Goal: Check status: Check status

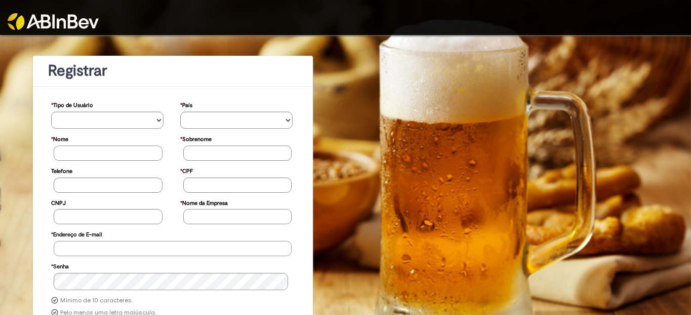
type input "**********"
click at [82, 19] on img at bounding box center [53, 21] width 91 height 17
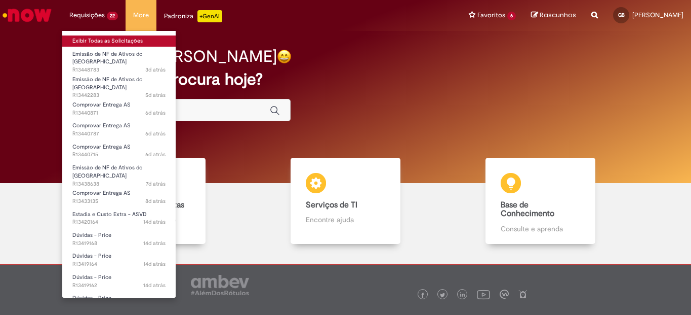
click at [110, 40] on link "Exibir Todas as Solicitações" at bounding box center [118, 40] width 113 height 11
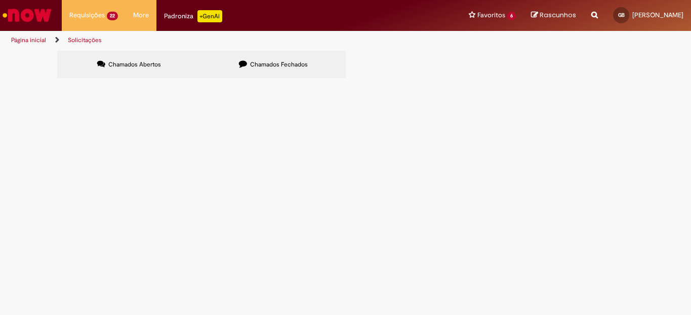
scroll to position [371, 0]
click at [0, 0] on link at bounding box center [0, 0] width 0 height 0
click at [0, 0] on span "Bom dia, gostaria de saber o status deste vale pedágio." at bounding box center [0, 0] width 0 height 0
click at [235, 170] on main "Solicitações Chamados Abertos Chamados Fechados Itens solicitados Exportar como…" at bounding box center [345, 182] width 691 height 264
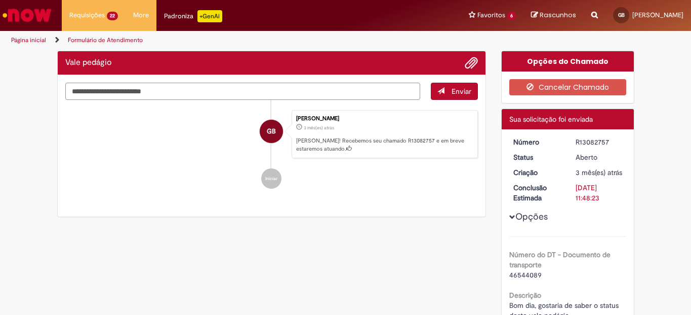
click at [222, 96] on textarea "Digite sua mensagem aqui..." at bounding box center [243, 91] width 356 height 17
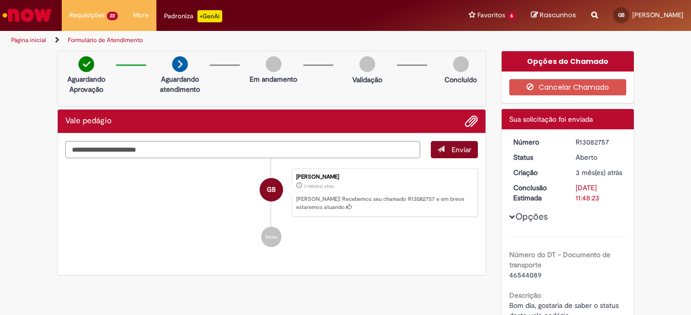
type textarea "**********"
click at [445, 150] on button "Enviar" at bounding box center [454, 149] width 47 height 17
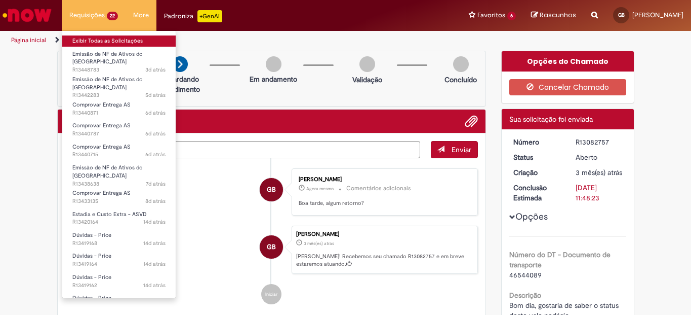
click at [105, 37] on link "Exibir Todas as Solicitações" at bounding box center [118, 40] width 113 height 11
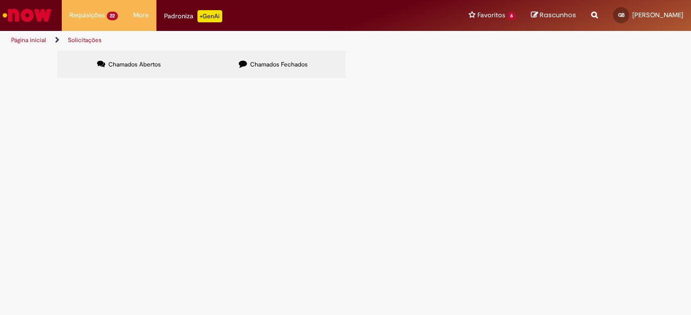
scroll to position [371, 0]
click at [0, 0] on link "2" at bounding box center [0, 0] width 0 height 0
click at [0, 0] on span "Boa tarde. Todas as FOs do relatório em anexo o VP não foi devidamente emitido.…" at bounding box center [0, 0] width 0 height 0
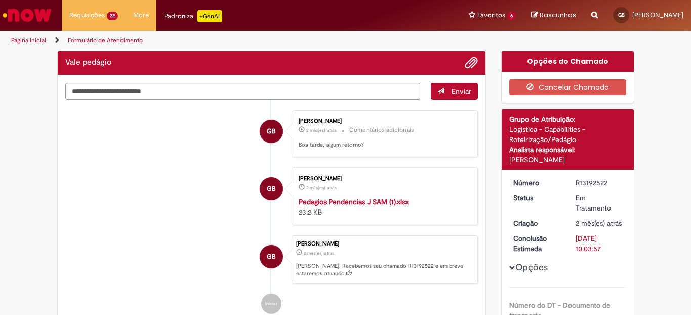
drag, startPoint x: 239, startPoint y: 75, endPoint x: 249, endPoint y: 92, distance: 20.0
click at [241, 77] on div "Enviar GB Gilson Benicio 2 mês(es) atrás 2 meses atrás Comentários adicionais B…" at bounding box center [272, 208] width 429 height 266
click at [250, 93] on textarea "Digite sua mensagem aqui..." at bounding box center [243, 91] width 356 height 17
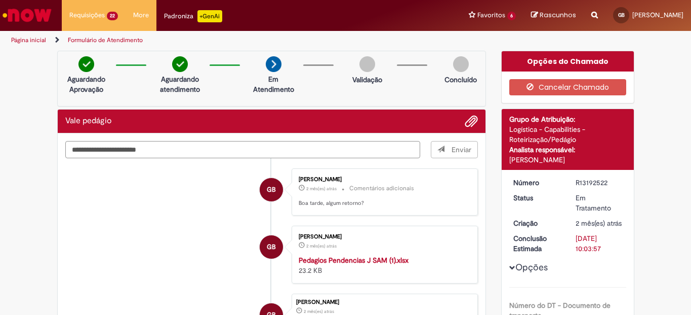
type textarea "**********"
click at [455, 151] on span "Enviar" at bounding box center [455, 149] width 47 height 17
click at [328, 151] on textarea "**********" at bounding box center [243, 149] width 356 height 17
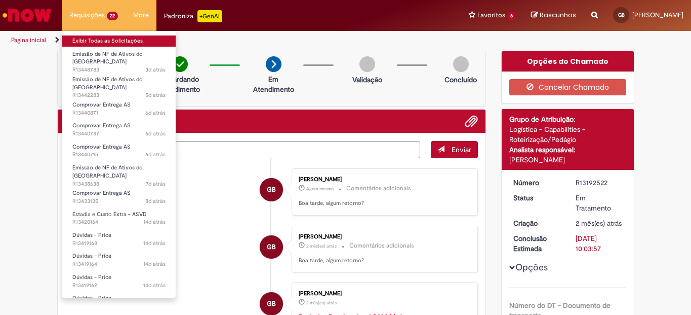
click at [102, 41] on link "Exibir Todas as Solicitações" at bounding box center [118, 40] width 113 height 11
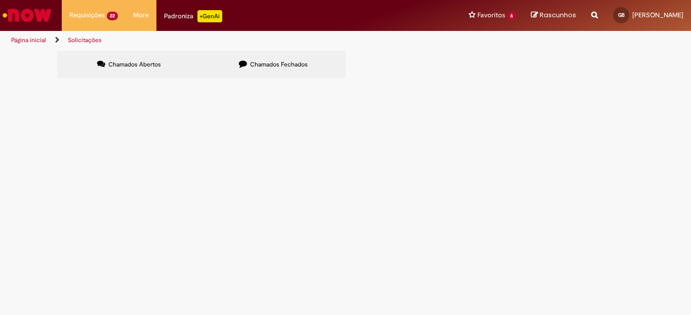
scroll to position [371, 0]
click at [0, 0] on span "Diferença de frete. Camaçari x Simões Filho. Valor correto: R$ 2.800,00 + Pis e…" at bounding box center [0, 0] width 0 height 0
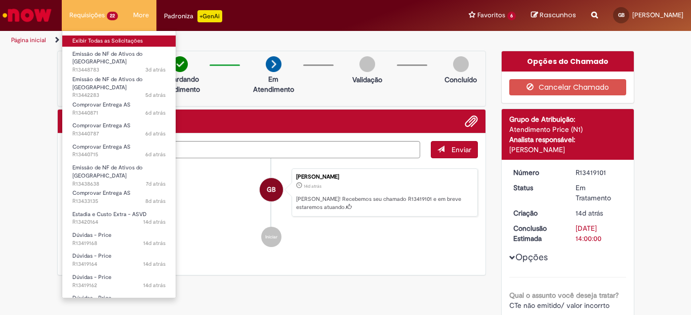
click at [112, 42] on link "Exibir Todas as Solicitações" at bounding box center [118, 40] width 113 height 11
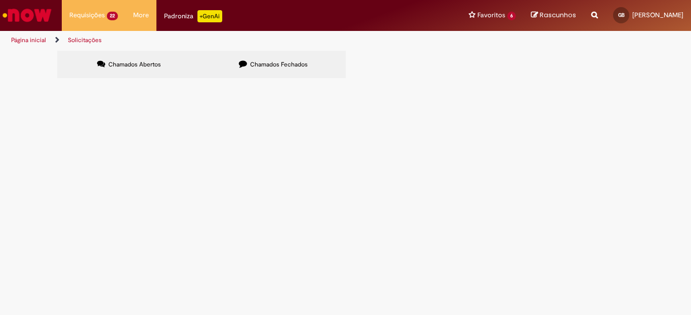
scroll to position [168, 0]
click at [0, 0] on span "Diferença de frete. Camaçari x Simões Filho. Valor correto: R$ 2.800,00 + Pis e…" at bounding box center [0, 0] width 0 height 0
drag, startPoint x: 243, startPoint y: 81, endPoint x: 260, endPoint y: 73, distance: 18.6
click at [0, 0] on span "Diferença de frete. Camaçari x [PERSON_NAME]. Valor correto: R$ 2.800,00 + Pis …" at bounding box center [0, 0] width 0 height 0
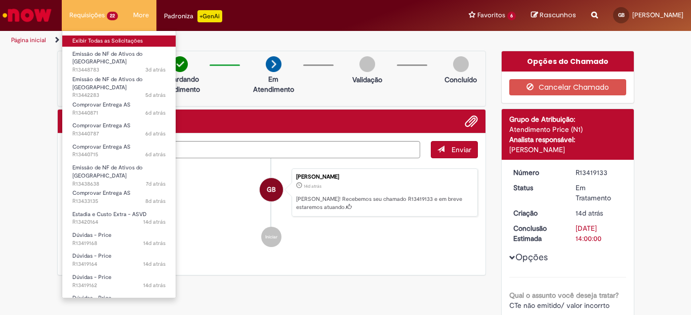
click at [102, 41] on link "Exibir Todas as Solicitações" at bounding box center [118, 40] width 113 height 11
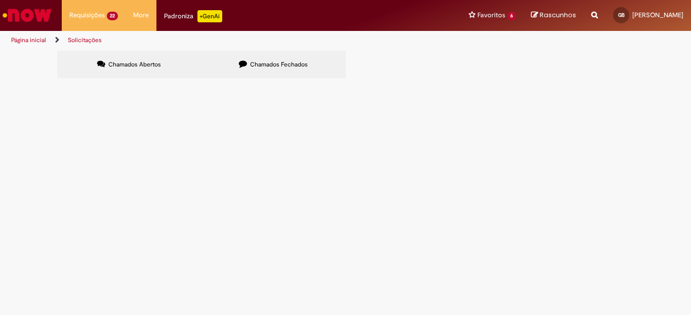
click at [0, 0] on span "comprovar entrega DT 6101820265. Não foi possivel carregar as NF manualmente (e…" at bounding box center [0, 0] width 0 height 0
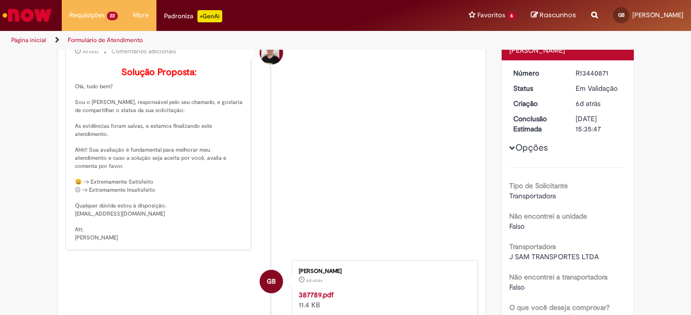
scroll to position [101, 0]
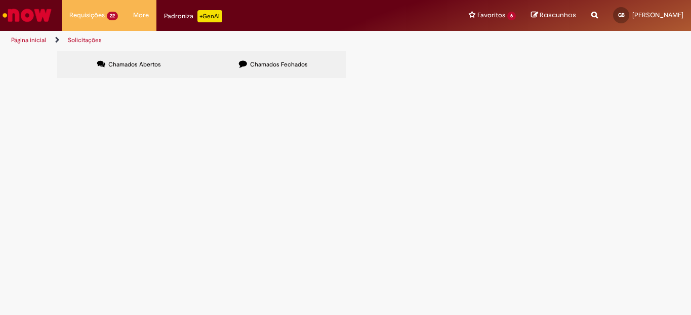
scroll to position [371, 0]
click at [0, 0] on span "Diferença de frete. Camaçari x [PERSON_NAME]. Valor correto: R$ 2.800,00 + Pis …" at bounding box center [0, 0] width 0 height 0
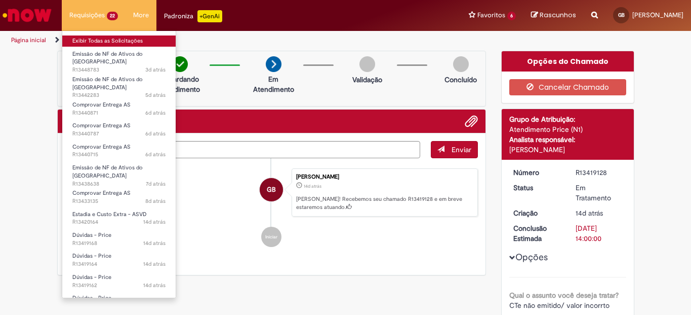
click at [105, 38] on link "Exibir Todas as Solicitações" at bounding box center [118, 40] width 113 height 11
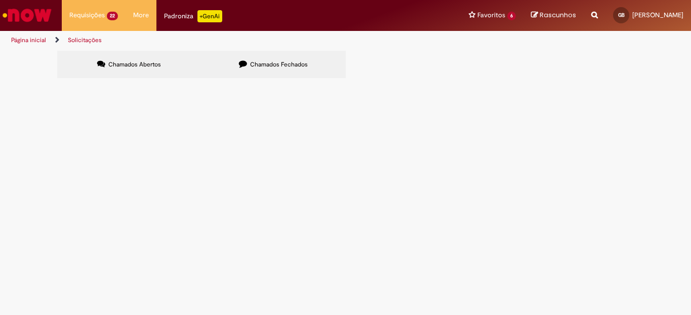
click at [0, 0] on span "Prestar contas referente DT 6101855759. Não foi possível cadastrar as NF manuai…" at bounding box center [0, 0] width 0 height 0
click at [0, 0] on span "Diferença de frete. Camaçari x [PERSON_NAME]. Valor correto: R$ 2.800,00 + Pis …" at bounding box center [0, 0] width 0 height 0
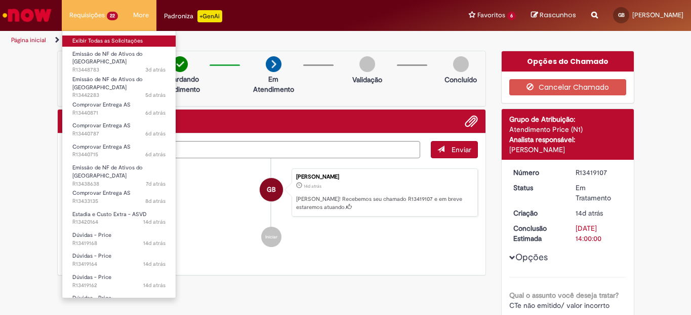
click at [104, 38] on link "Exibir Todas as Solicitações" at bounding box center [118, 40] width 113 height 11
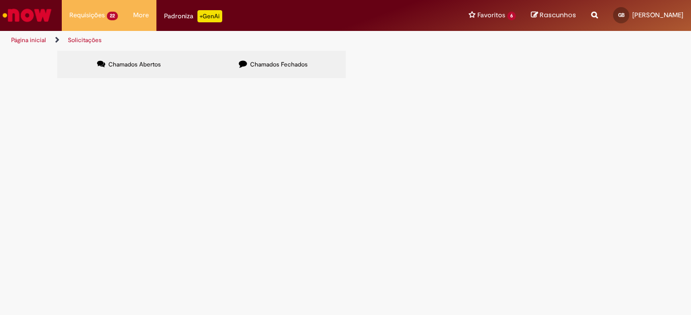
scroll to position [101, 0]
click at [0, 0] on span "Bom dia Barsotti. Em anexo. Ouvidoria [PERSON_NAME] não está me respondendo a r…" at bounding box center [0, 0] width 0 height 0
click at [0, 0] on link "2" at bounding box center [0, 0] width 0 height 0
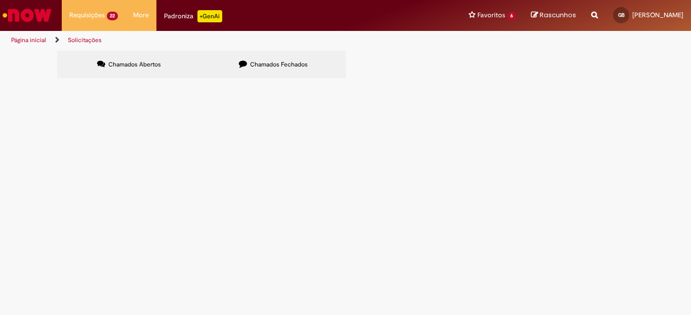
click at [0, 0] on link "1" at bounding box center [0, 0] width 0 height 0
click at [0, 0] on span "Boa tarde. Em anexo." at bounding box center [0, 0] width 0 height 0
click at [0, 0] on span "Diferença de frete. Camaçari x [PERSON_NAME]. Valor correto: R$ 2.800,00 + Pis …" at bounding box center [0, 0] width 0 height 0
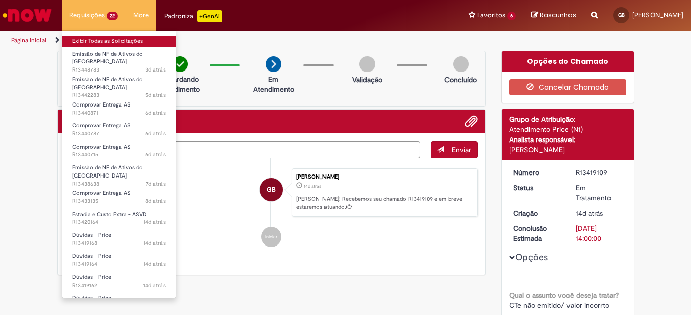
click at [105, 44] on link "Exibir Todas as Solicitações" at bounding box center [118, 40] width 113 height 11
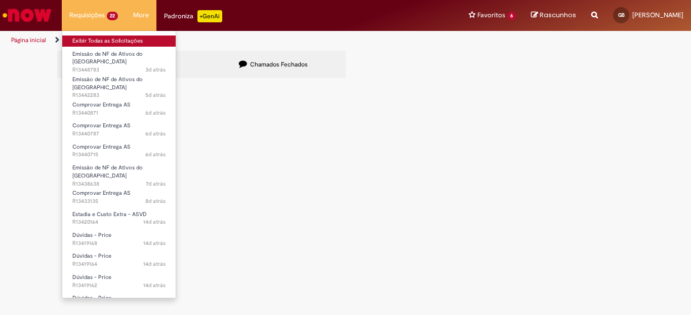
click at [115, 41] on link "Exibir Todas as Solicitações" at bounding box center [118, 40] width 113 height 11
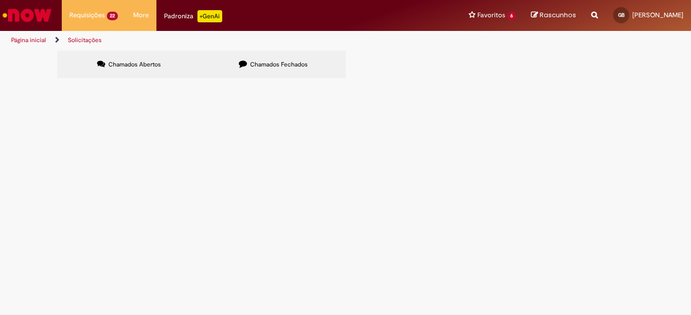
scroll to position [152, 0]
click at [0, 0] on span "Comprovar dedolução referente DT 6101934538, pois o T&T não carregou as NFs e n…" at bounding box center [0, 0] width 0 height 0
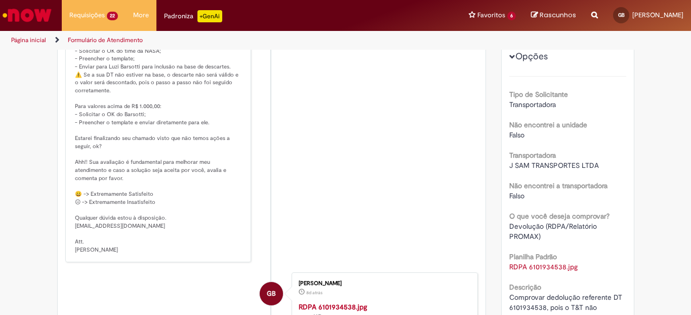
scroll to position [152, 0]
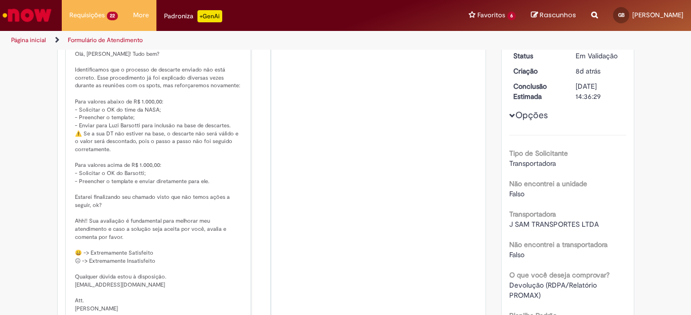
drag, startPoint x: 110, startPoint y: 3, endPoint x: 369, endPoint y: 245, distance: 354.4
click at [373, 237] on li "Matheus Henrique Drudi 7d atrás cerca de um mês atrás Comentários adicionais So…" at bounding box center [271, 160] width 413 height 322
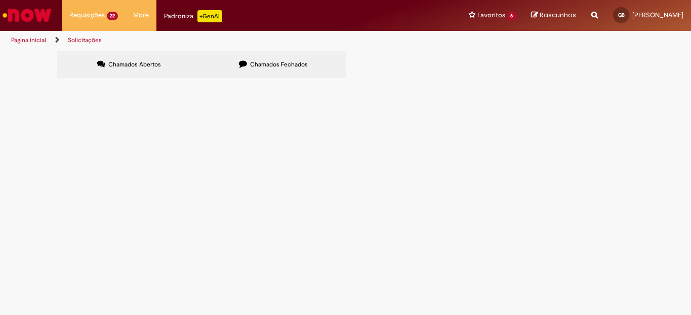
scroll to position [371, 0]
click at [0, 0] on span "Diferença de frete. Camaçari x [PERSON_NAME]. Valor correto: R$ 2.800,00 + Pis …" at bounding box center [0, 0] width 0 height 0
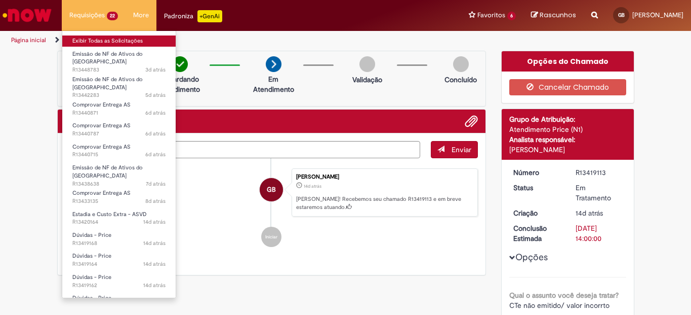
click at [95, 43] on link "Exibir Todas as Solicitações" at bounding box center [118, 40] width 113 height 11
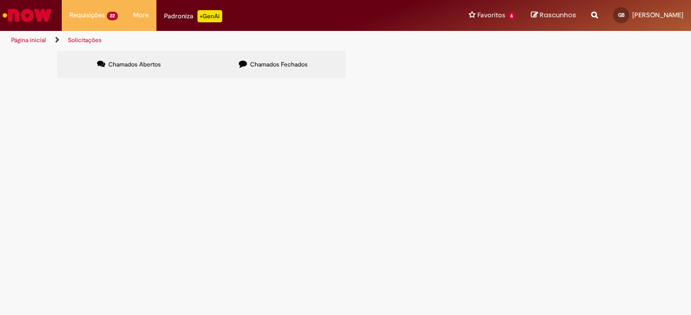
scroll to position [152, 0]
click at [0, 0] on span "DT 6101949607, devolver no CDR Ba, BR5D, CTE 1113" at bounding box center [0, 0] width 0 height 0
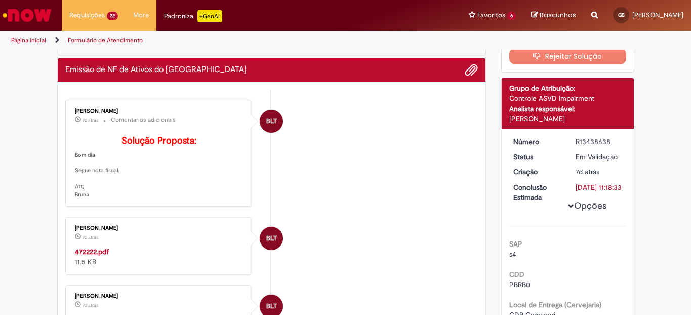
scroll to position [51, 0]
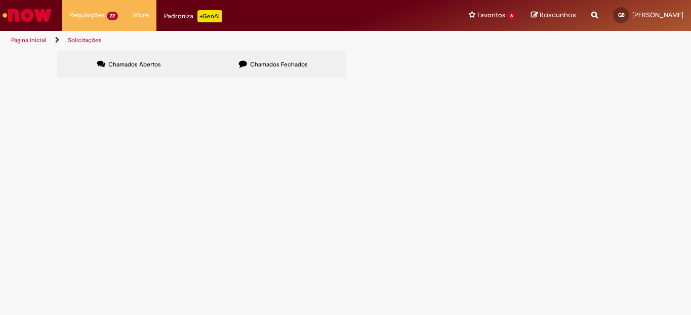
scroll to position [371, 0]
click at [0, 0] on span "Diferença de frete. Camaçari x [PERSON_NAME]. Valor correto: R$ 2.800,00 + Pis …" at bounding box center [0, 0] width 0 height 0
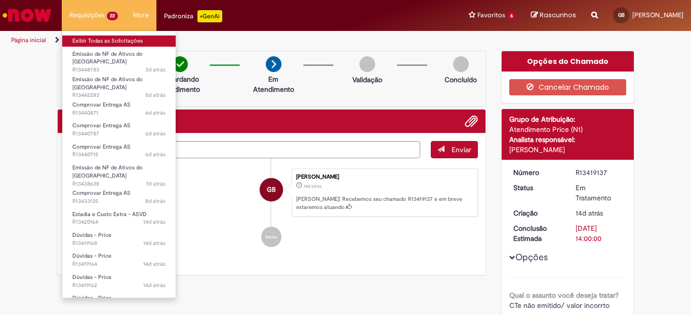
click at [102, 41] on link "Exibir Todas as Solicitações" at bounding box center [118, 40] width 113 height 11
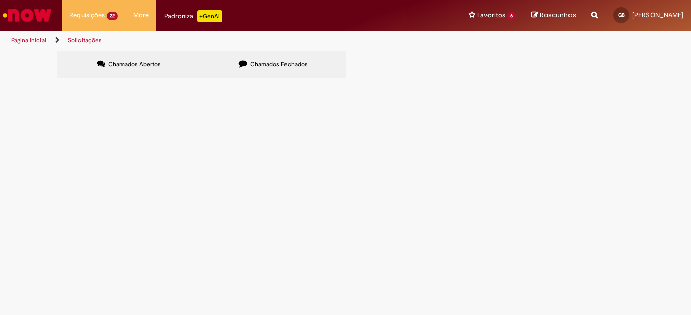
drag, startPoint x: 288, startPoint y: 169, endPoint x: 284, endPoint y: 178, distance: 9.3
click at [0, 0] on td "DT 6101949595, devolver no CDR Ba, BR5D, CTE 1116" at bounding box center [0, 0] width 0 height 0
click at [0, 0] on span "DT 6101949595, devolver no CDR Ba, BR5D, CTE 1116" at bounding box center [0, 0] width 0 height 0
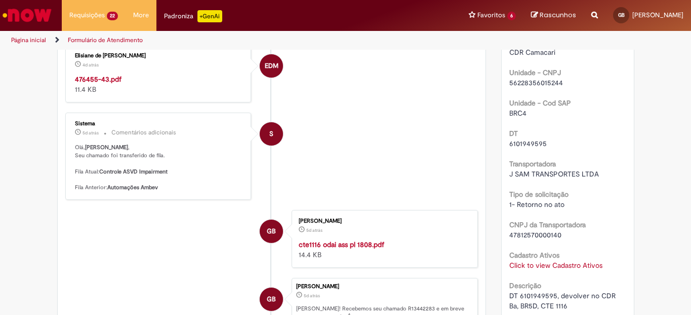
scroll to position [355, 0]
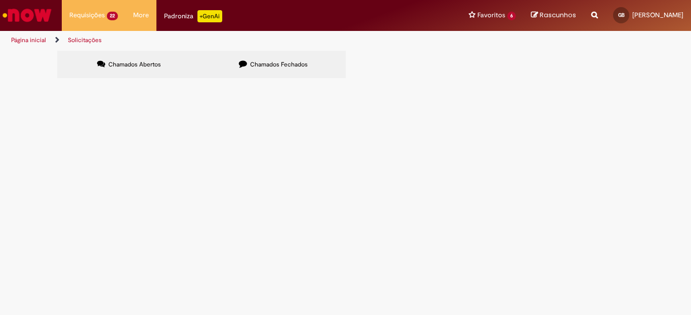
scroll to position [371, 0]
click at [0, 0] on span "Diferença de frete. Camaçari x [PERSON_NAME]. Valor correto: R$ 2.800,00 + Pis …" at bounding box center [0, 0] width 0 height 0
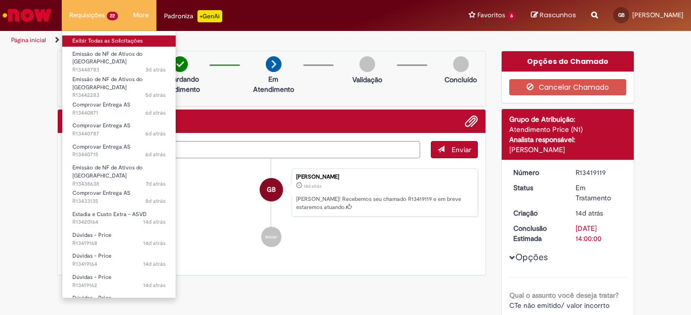
click at [104, 38] on link "Exibir Todas as Solicitações" at bounding box center [118, 40] width 113 height 11
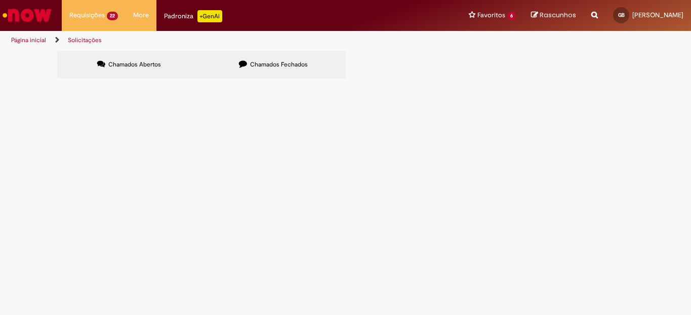
scroll to position [101, 0]
click at [0, 0] on span "DT 6101855019 teve alteração de DT e não foi possível lançar as NF manualmente …" at bounding box center [0, 0] width 0 height 0
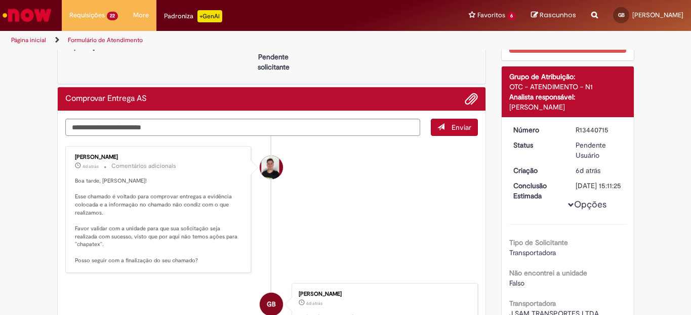
scroll to position [101, 0]
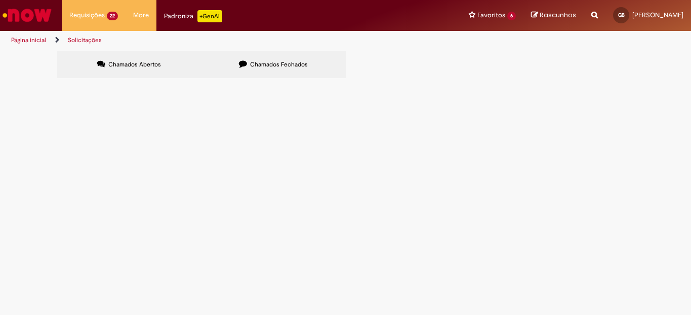
click at [0, 0] on span "DT 6101977346, devolver no CDR BA, BR5D, CTE 1136" at bounding box center [0, 0] width 0 height 0
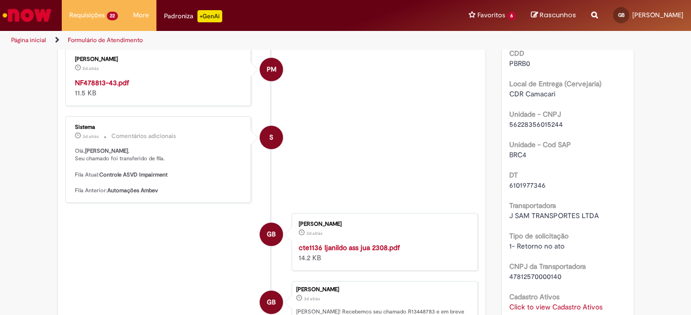
scroll to position [304, 0]
